Goal: Task Accomplishment & Management: Complete application form

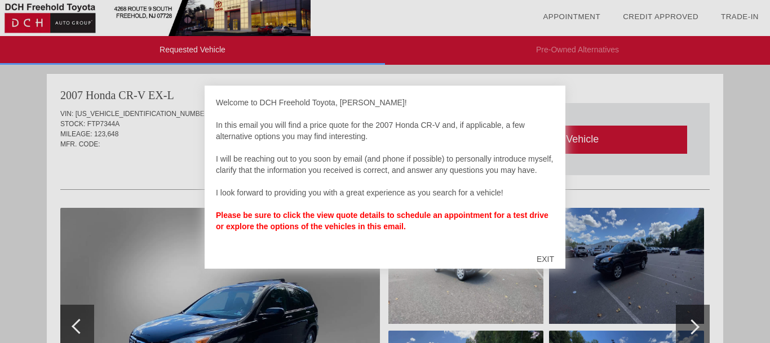
click at [548, 254] on div "EXIT" at bounding box center [546, 260] width 40 height 34
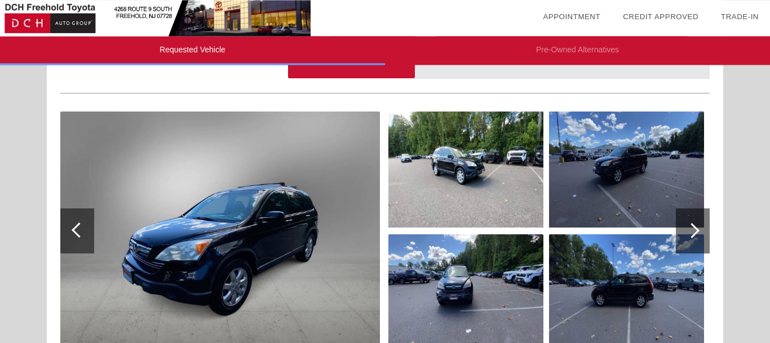
scroll to position [90, 0]
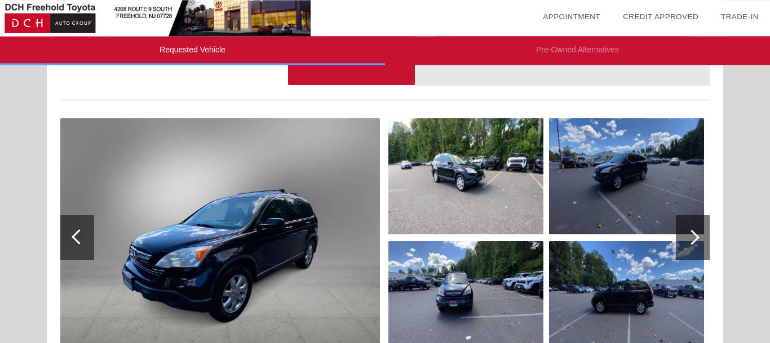
click at [700, 240] on div at bounding box center [693, 237] width 34 height 45
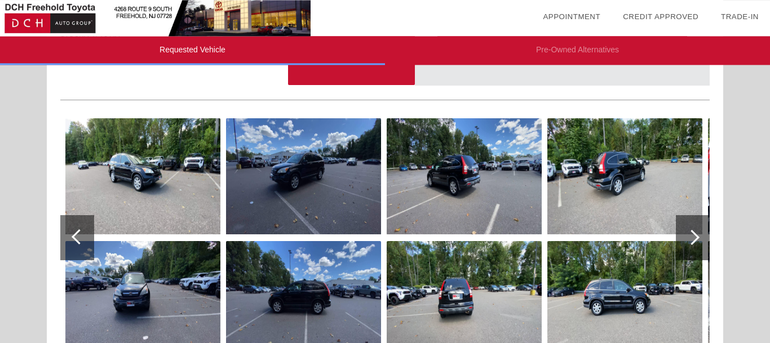
click at [188, 188] on img at bounding box center [142, 176] width 155 height 116
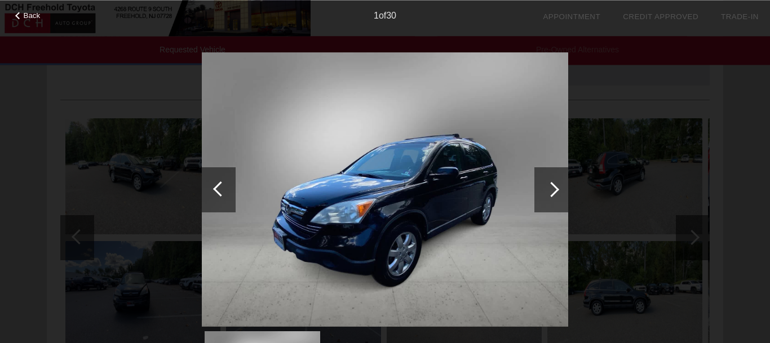
click at [552, 182] on div at bounding box center [552, 189] width 34 height 45
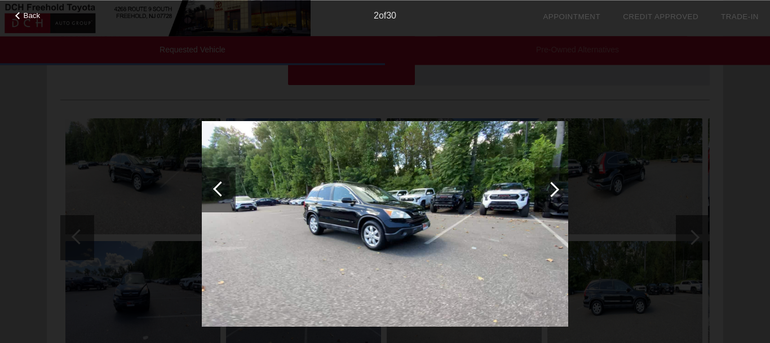
click at [552, 182] on div at bounding box center [552, 189] width 34 height 45
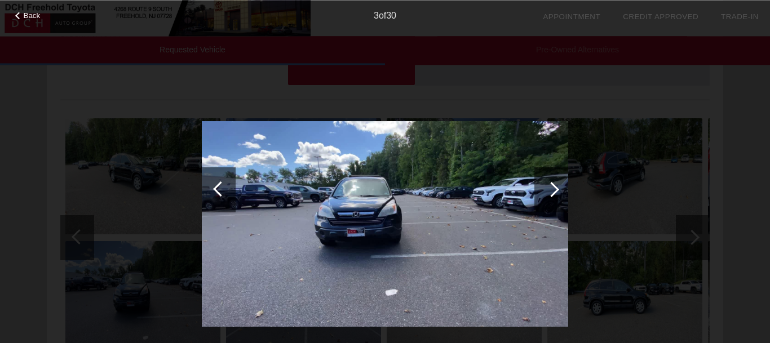
click at [552, 182] on div at bounding box center [552, 189] width 34 height 45
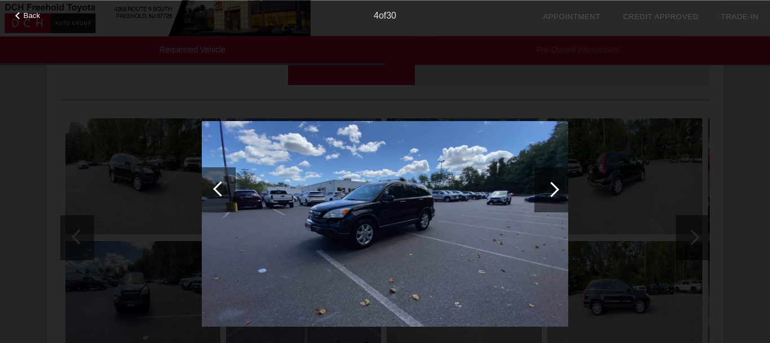
click at [552, 182] on div at bounding box center [552, 189] width 34 height 45
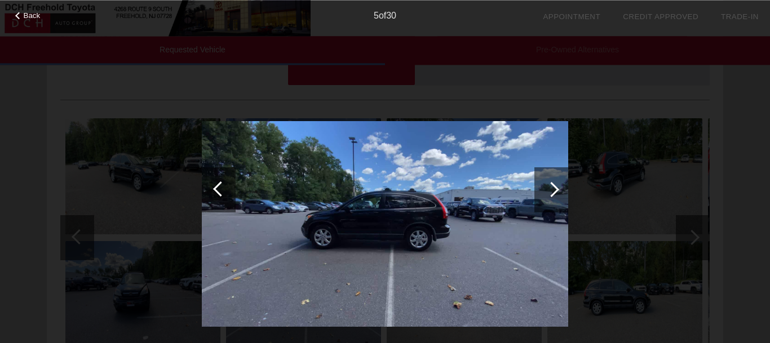
click at [552, 182] on div at bounding box center [552, 189] width 34 height 45
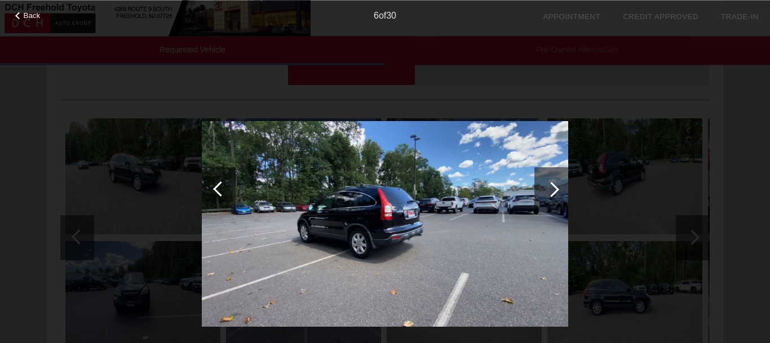
click at [552, 182] on div at bounding box center [552, 189] width 34 height 45
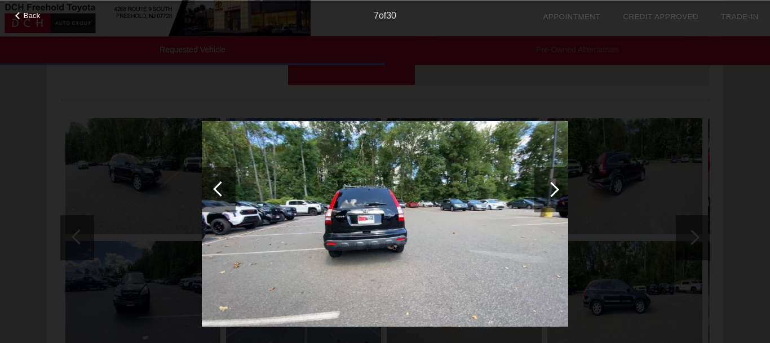
click at [552, 182] on div at bounding box center [552, 189] width 34 height 45
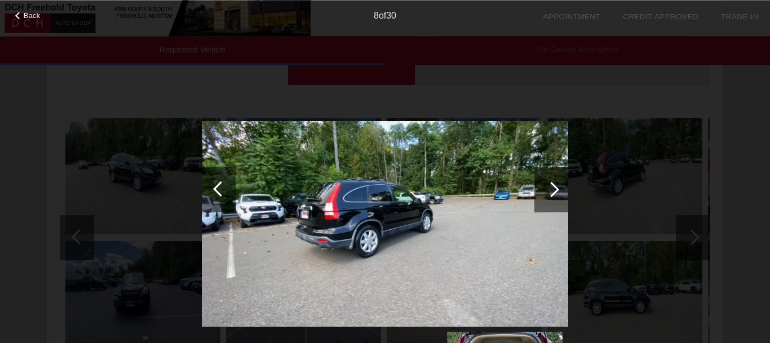
click at [552, 182] on div at bounding box center [552, 189] width 34 height 45
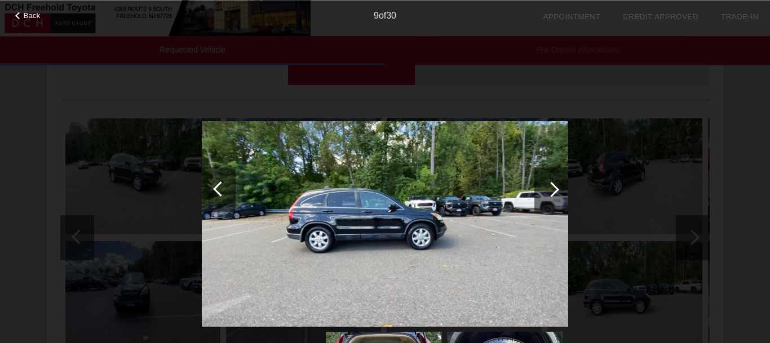
click at [552, 182] on div at bounding box center [552, 189] width 34 height 45
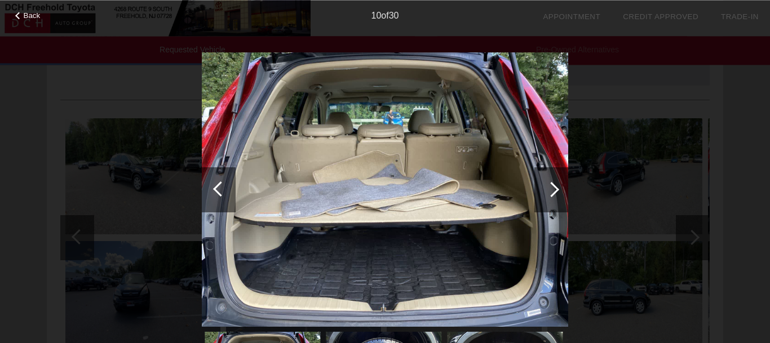
click at [211, 188] on div at bounding box center [219, 189] width 34 height 45
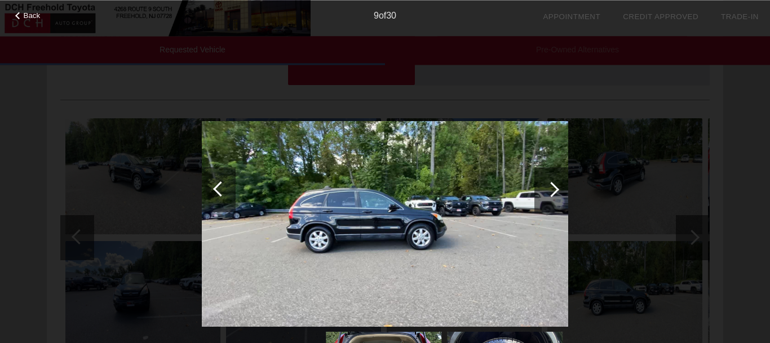
scroll to position [89, 0]
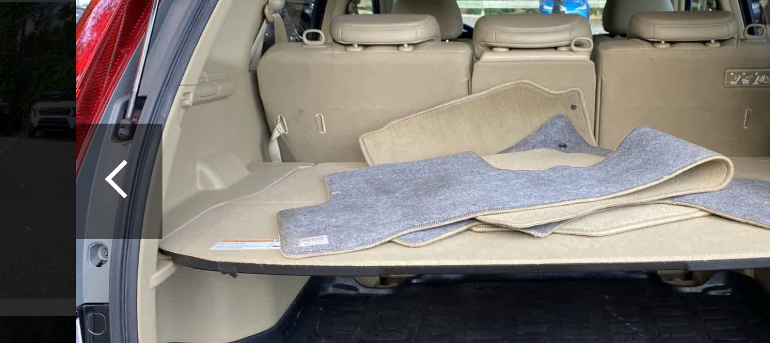
click at [219, 191] on div at bounding box center [220, 188] width 15 height 15
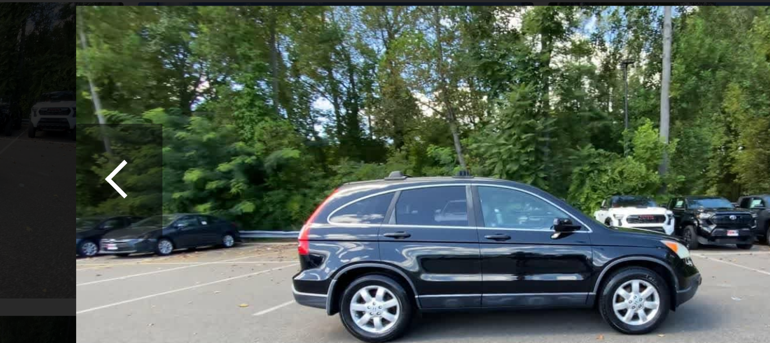
click at [220, 193] on div at bounding box center [220, 188] width 15 height 15
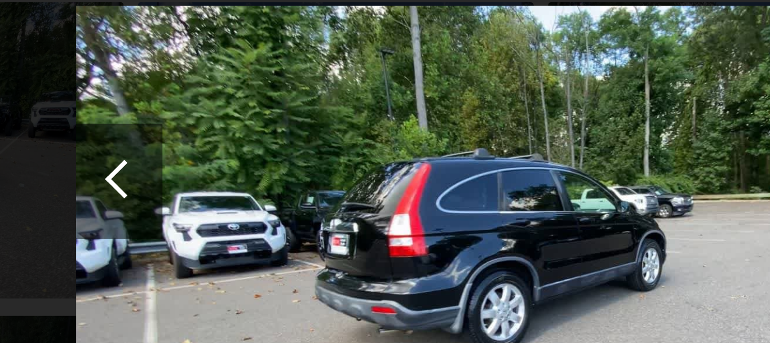
click at [223, 193] on div at bounding box center [220, 188] width 15 height 15
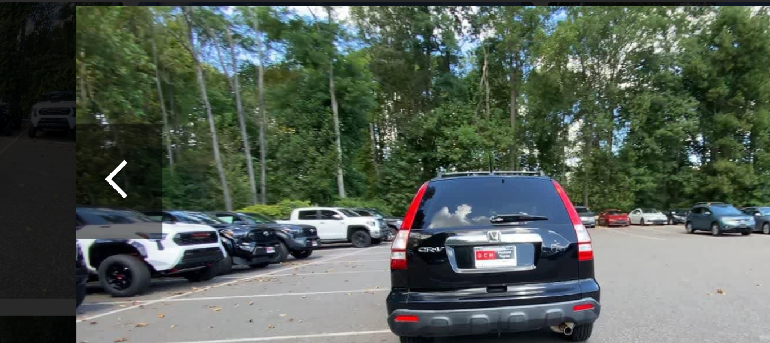
click at [221, 195] on div at bounding box center [220, 188] width 15 height 15
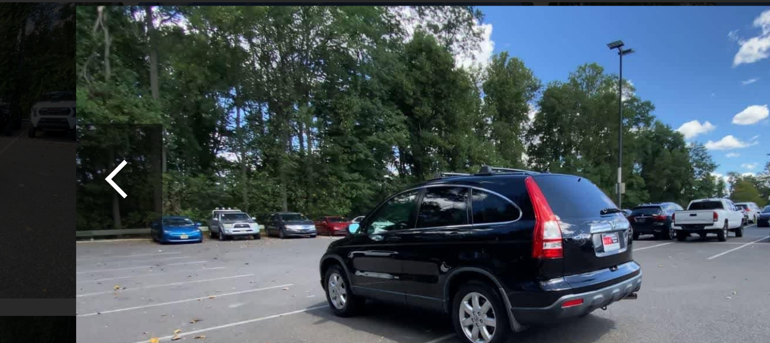
click at [221, 195] on div at bounding box center [220, 188] width 15 height 15
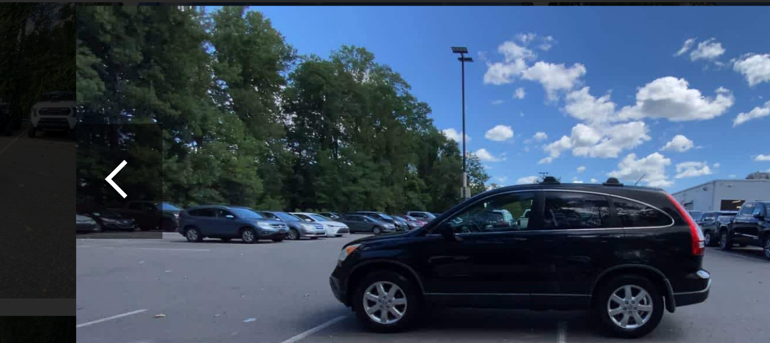
click at [220, 192] on div at bounding box center [220, 188] width 15 height 15
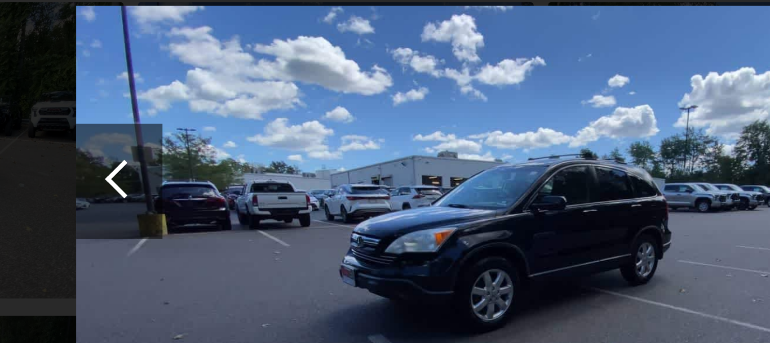
click at [218, 192] on div at bounding box center [220, 188] width 15 height 15
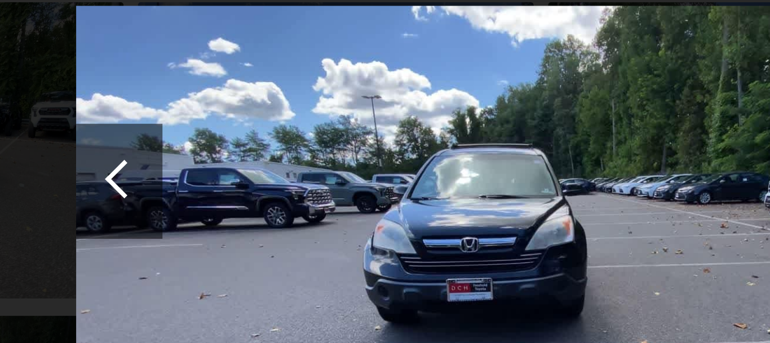
click at [221, 192] on div at bounding box center [220, 188] width 15 height 15
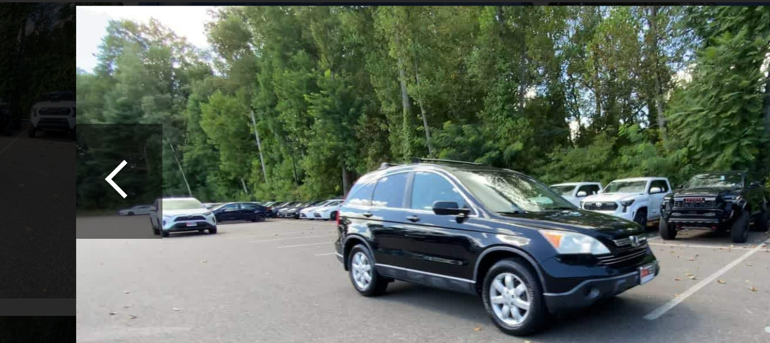
click at [219, 191] on div at bounding box center [220, 188] width 15 height 15
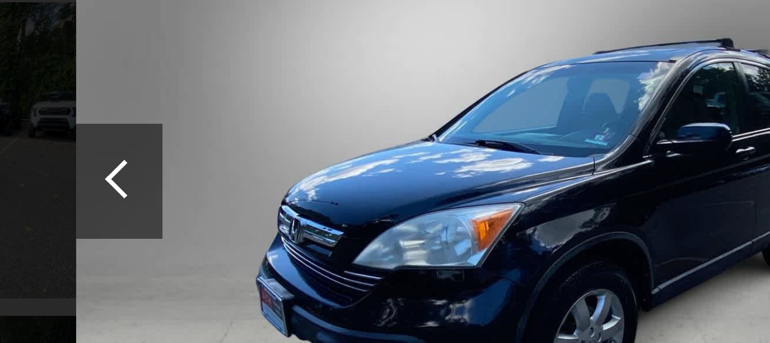
click at [220, 191] on div at bounding box center [220, 188] width 15 height 15
click at [219, 192] on div at bounding box center [220, 188] width 15 height 15
click at [216, 192] on div at bounding box center [219, 189] width 34 height 45
click at [217, 192] on div at bounding box center [220, 188] width 15 height 15
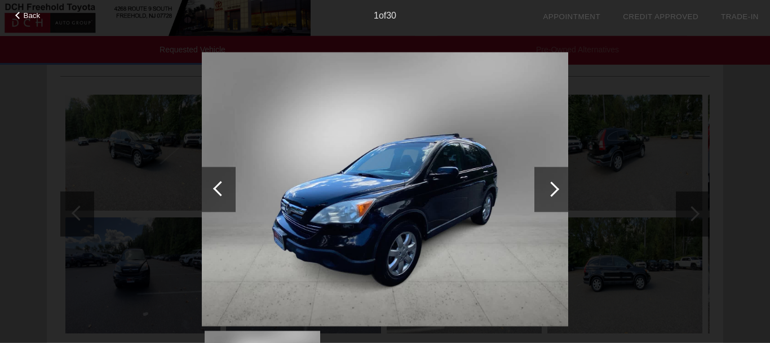
scroll to position [112, 0]
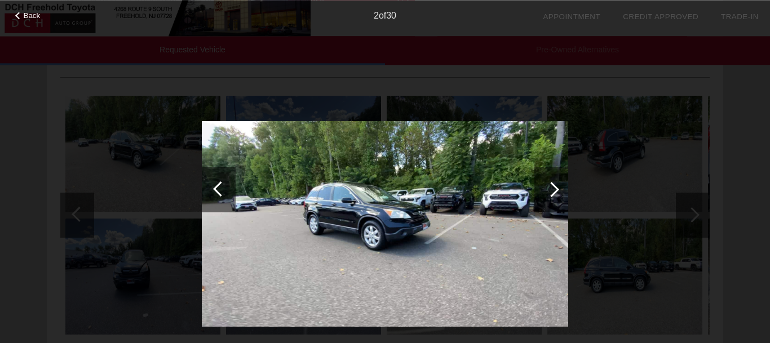
click at [221, 184] on div at bounding box center [220, 188] width 15 height 15
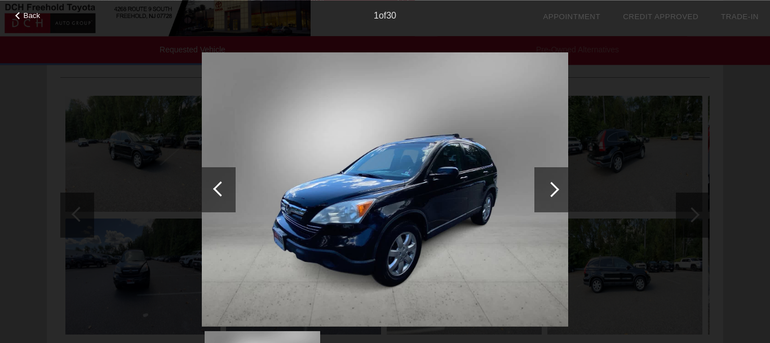
click at [217, 188] on div at bounding box center [220, 188] width 15 height 15
click at [216, 191] on div at bounding box center [220, 188] width 15 height 15
click at [554, 179] on div at bounding box center [552, 189] width 34 height 45
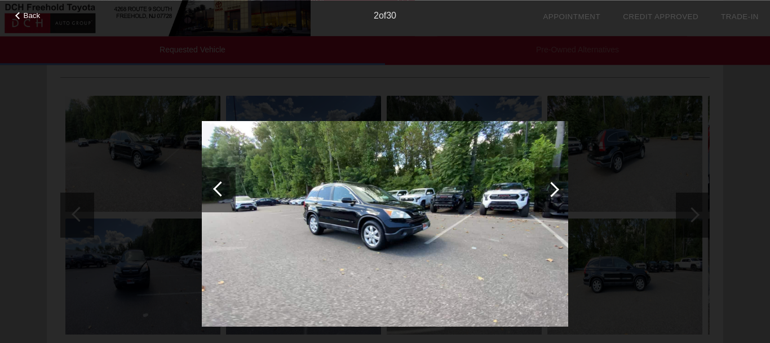
click at [554, 185] on div at bounding box center [551, 189] width 15 height 15
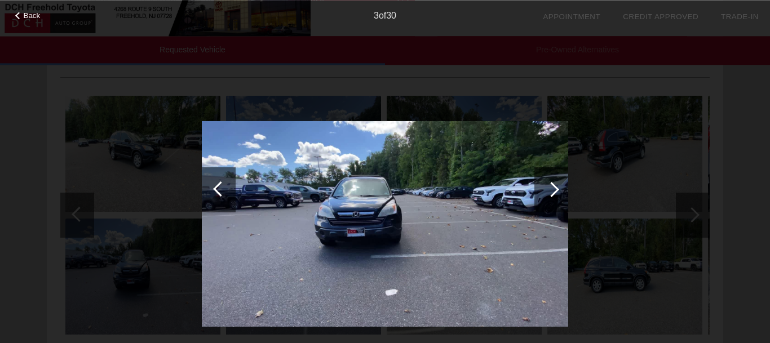
click at [550, 179] on div at bounding box center [552, 189] width 34 height 45
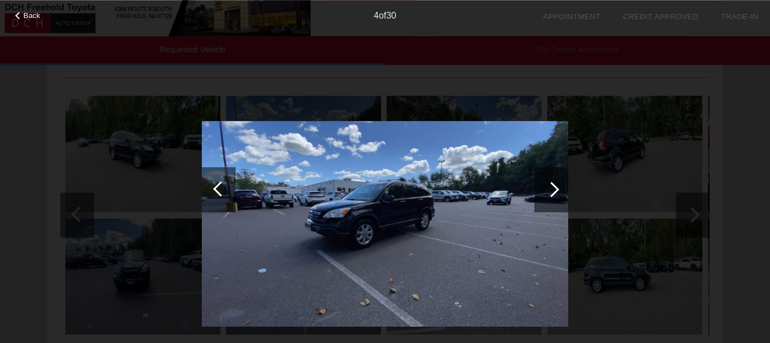
click at [550, 180] on div at bounding box center [552, 189] width 34 height 45
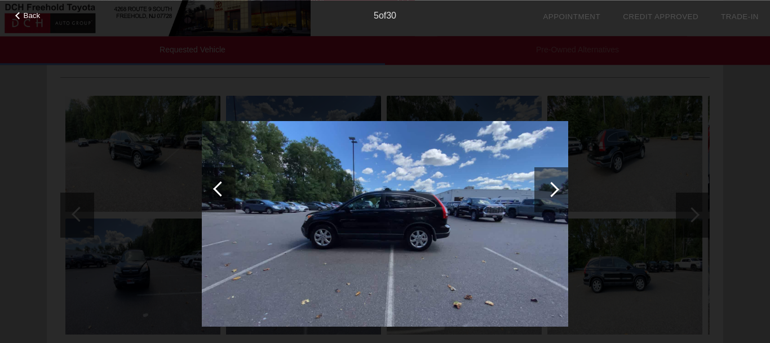
click at [547, 180] on div at bounding box center [552, 189] width 34 height 45
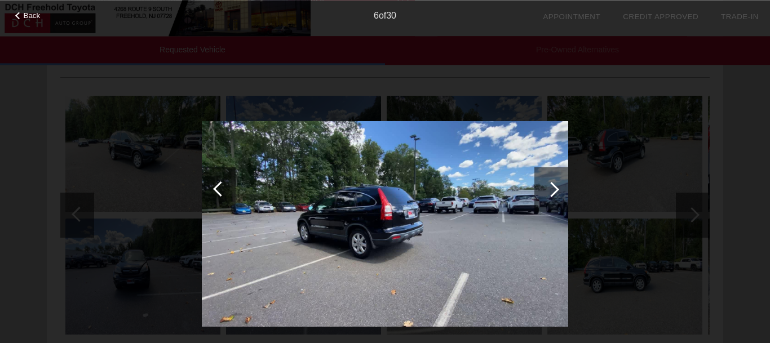
click at [550, 180] on div at bounding box center [552, 189] width 34 height 45
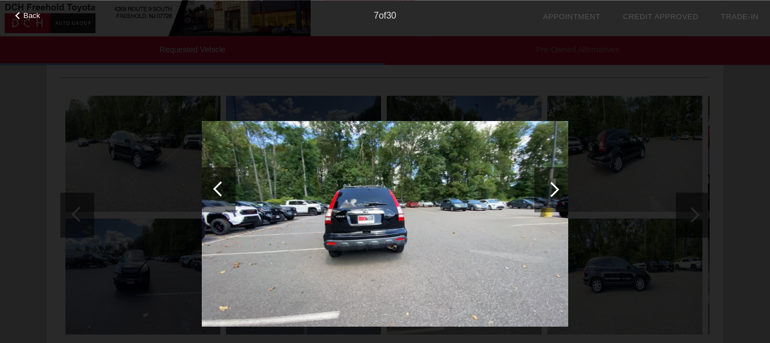
click at [552, 180] on div at bounding box center [552, 189] width 34 height 45
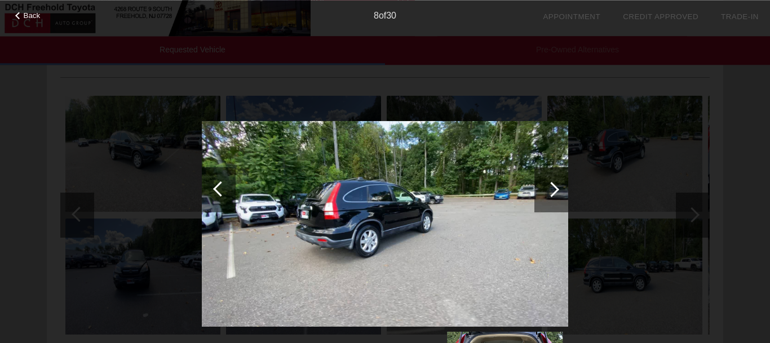
click at [552, 181] on div at bounding box center [552, 189] width 34 height 45
click at [554, 182] on div at bounding box center [552, 189] width 34 height 45
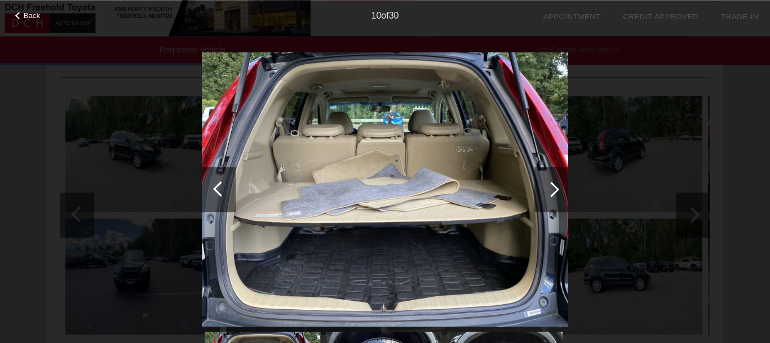
click at [556, 183] on div at bounding box center [552, 189] width 34 height 45
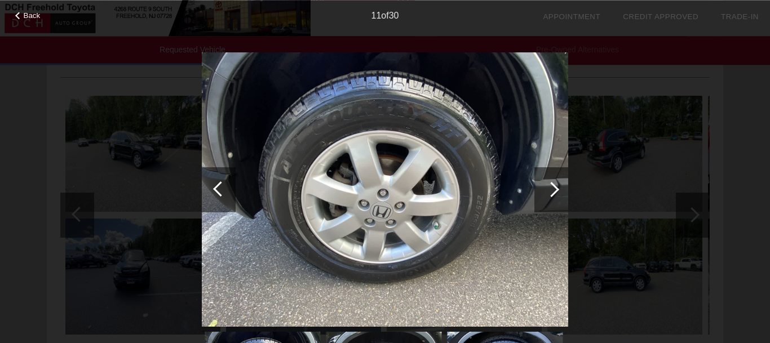
click at [558, 183] on div at bounding box center [552, 189] width 34 height 45
click at [556, 183] on div at bounding box center [552, 189] width 34 height 45
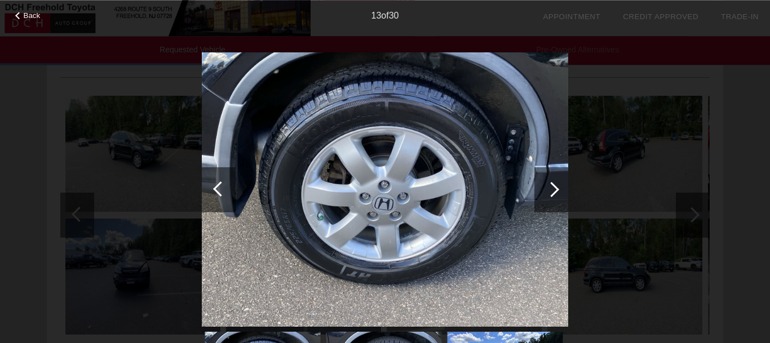
click at [222, 188] on div at bounding box center [220, 188] width 15 height 15
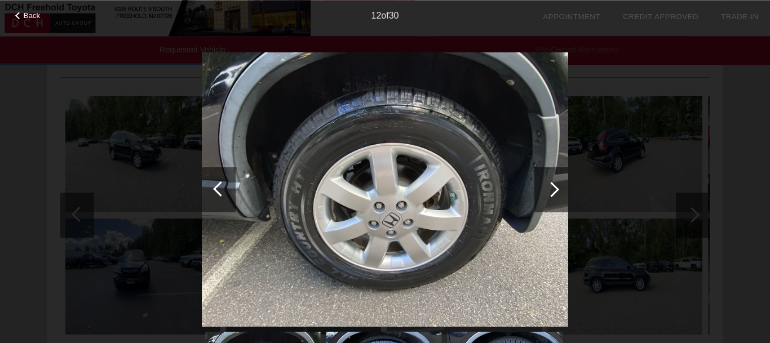
click at [541, 198] on div at bounding box center [552, 189] width 34 height 45
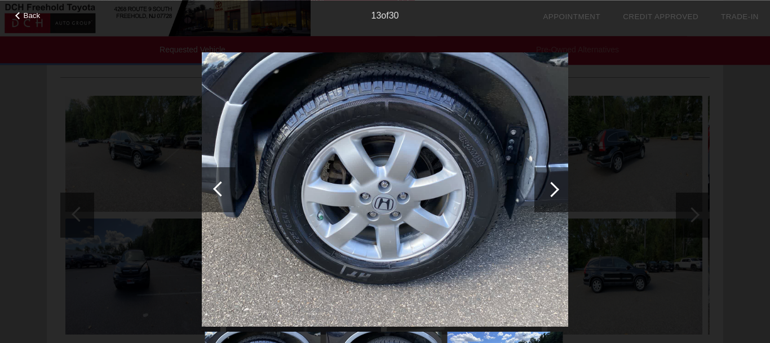
click at [549, 188] on div at bounding box center [551, 189] width 15 height 15
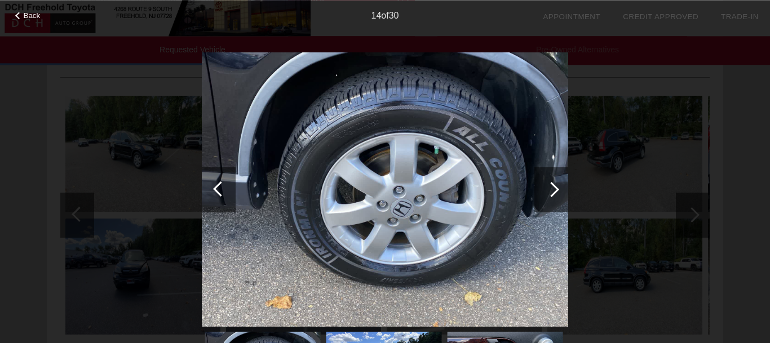
click at [551, 195] on div at bounding box center [551, 189] width 15 height 15
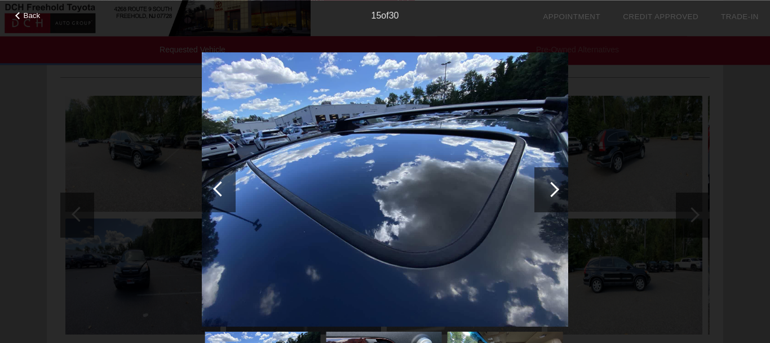
click at [550, 192] on div at bounding box center [551, 189] width 15 height 15
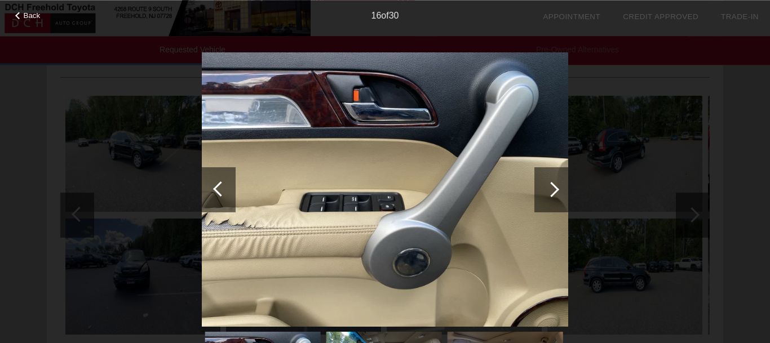
click at [558, 205] on div at bounding box center [552, 189] width 34 height 45
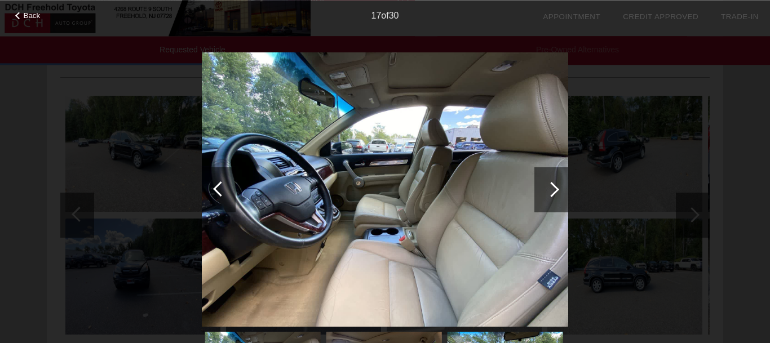
click at [550, 188] on div at bounding box center [551, 189] width 15 height 15
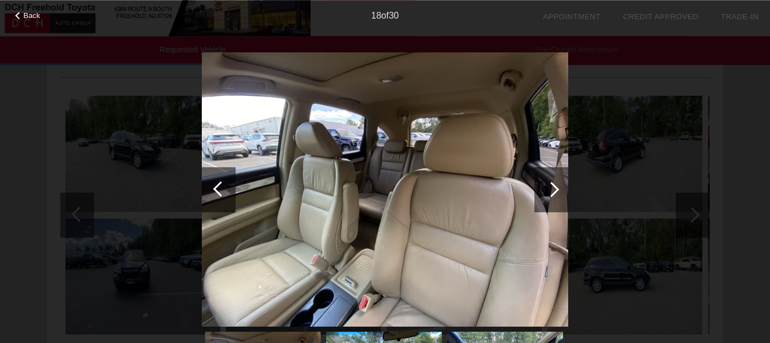
click at [552, 195] on div at bounding box center [551, 189] width 15 height 15
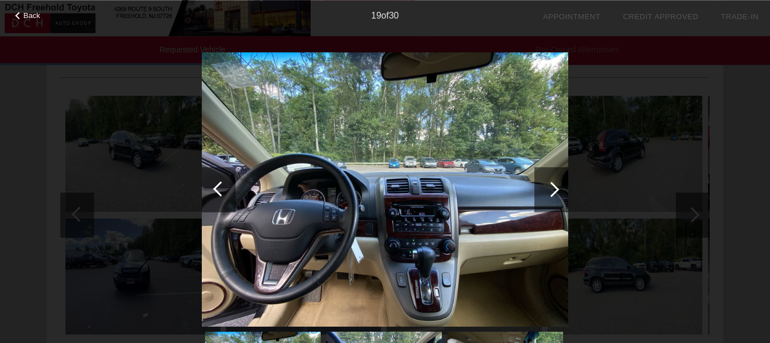
click at [552, 197] on div at bounding box center [552, 189] width 34 height 45
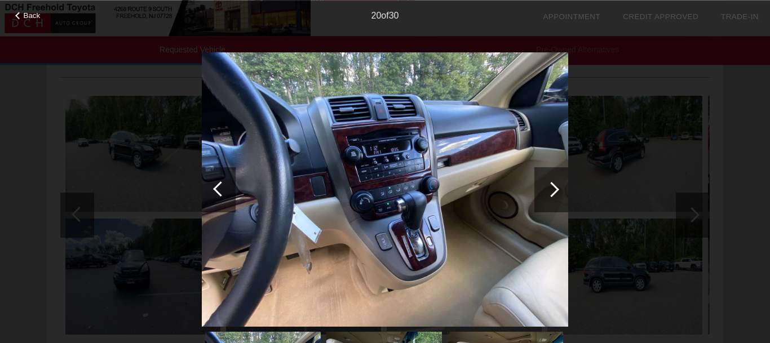
click at [552, 198] on div at bounding box center [552, 189] width 34 height 45
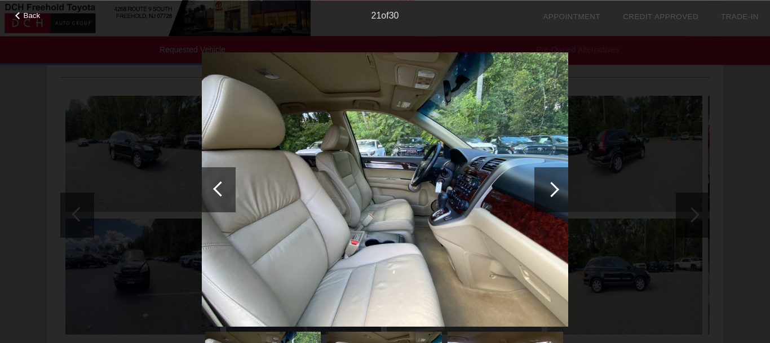
click at [557, 198] on div at bounding box center [552, 189] width 34 height 45
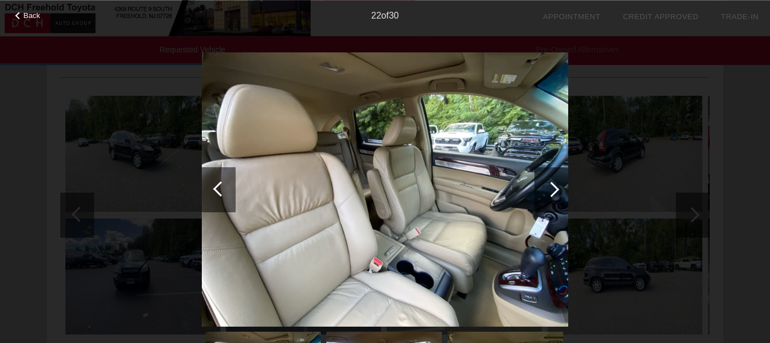
click at [556, 197] on div at bounding box center [552, 189] width 34 height 45
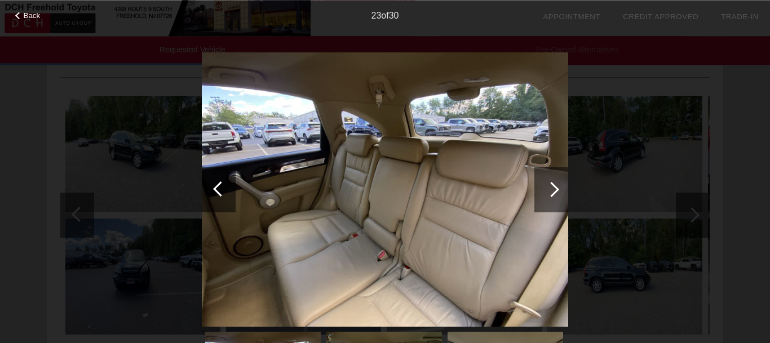
click at [553, 195] on div at bounding box center [551, 189] width 15 height 15
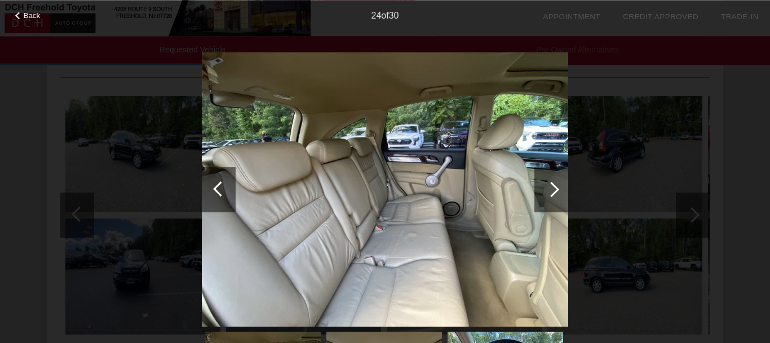
click at [556, 196] on div at bounding box center [552, 189] width 34 height 45
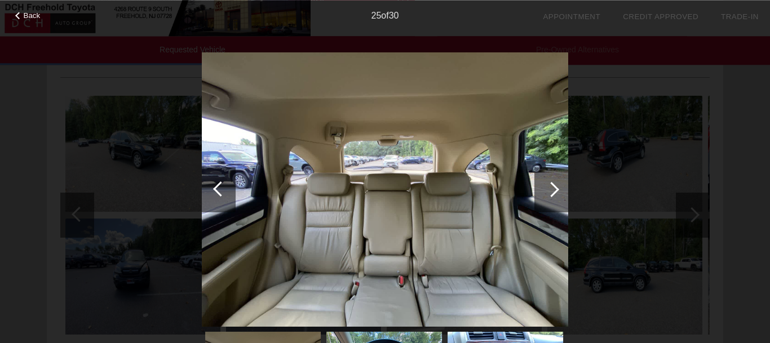
click at [554, 193] on div at bounding box center [551, 189] width 15 height 15
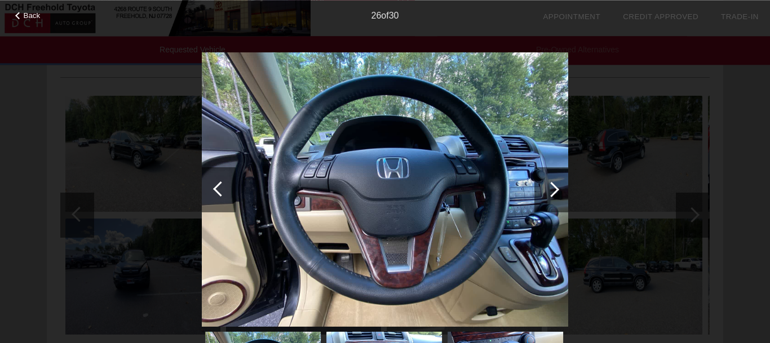
click at [548, 194] on div at bounding box center [552, 189] width 34 height 45
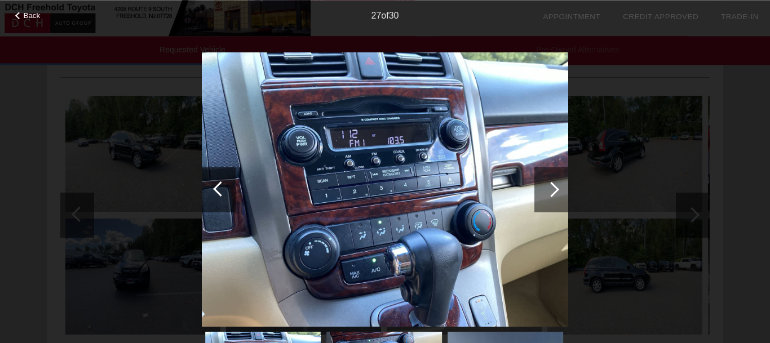
click at [554, 192] on div at bounding box center [551, 189] width 15 height 15
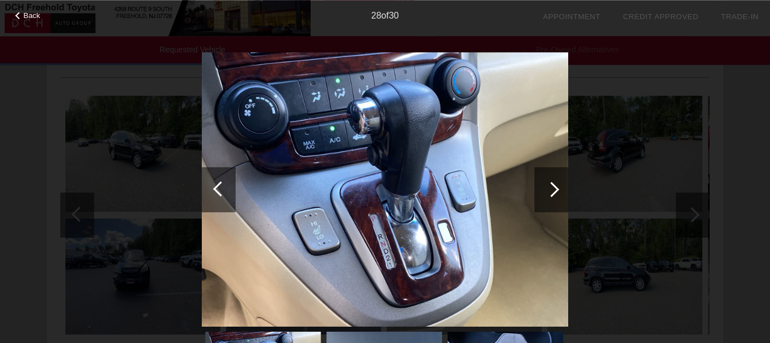
click at [552, 197] on div at bounding box center [552, 189] width 34 height 45
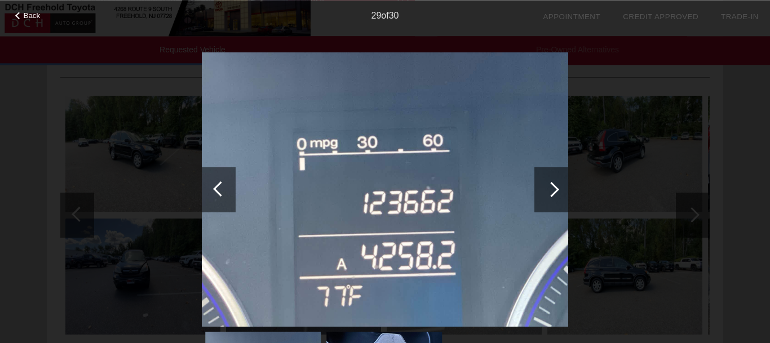
click at [549, 201] on div at bounding box center [552, 189] width 34 height 45
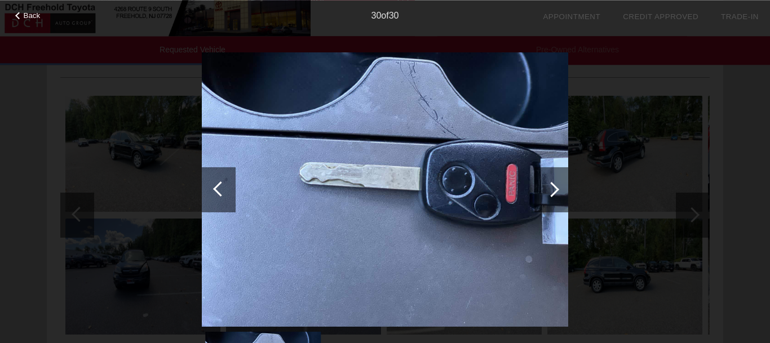
click at [556, 197] on div at bounding box center [552, 189] width 34 height 45
click at [550, 192] on div at bounding box center [551, 189] width 15 height 15
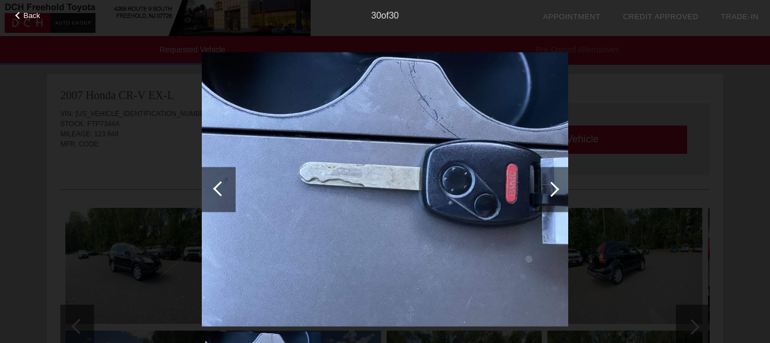
scroll to position [1, 0]
